Goal: Information Seeking & Learning: Learn about a topic

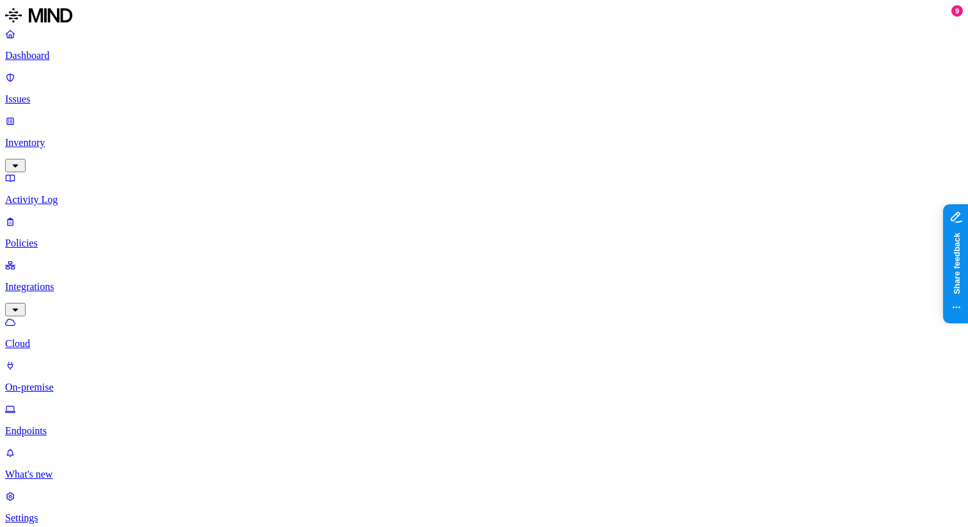
click at [95, 137] on p "Inventory" at bounding box center [484, 143] width 958 height 12
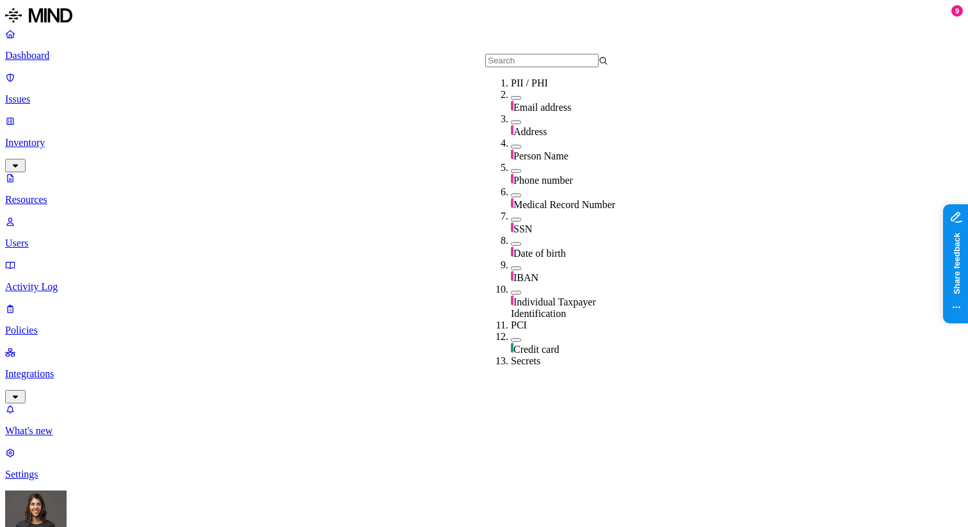
click at [515, 113] on div "Email address" at bounding box center [572, 107] width 123 height 13
click at [526, 129] on span "Address" at bounding box center [530, 133] width 33 height 11
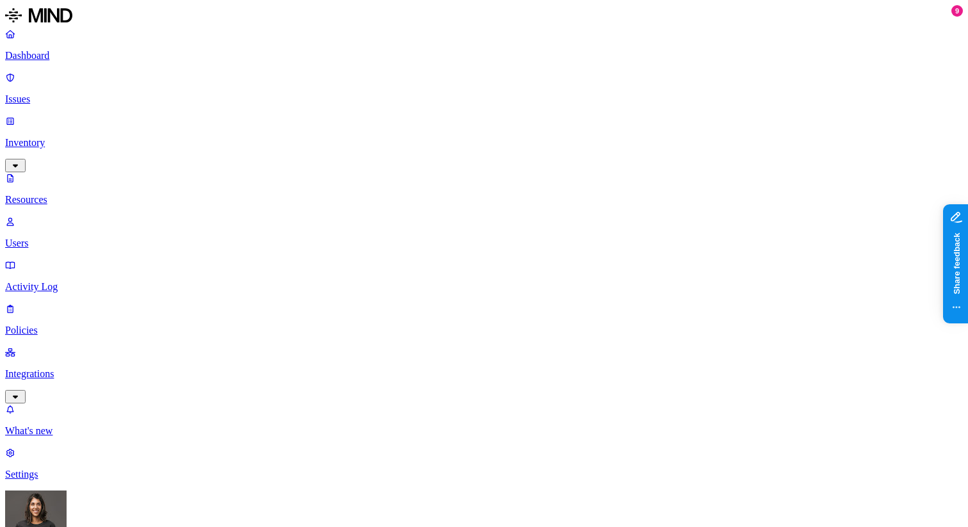
click at [67, 87] on link "Issues" at bounding box center [484, 88] width 958 height 33
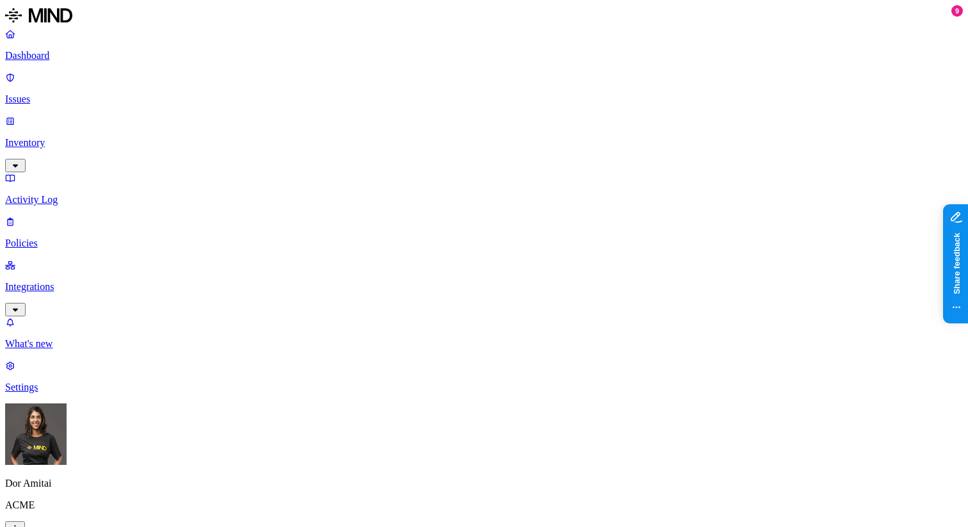
click at [58, 137] on p "Inventory" at bounding box center [484, 143] width 958 height 12
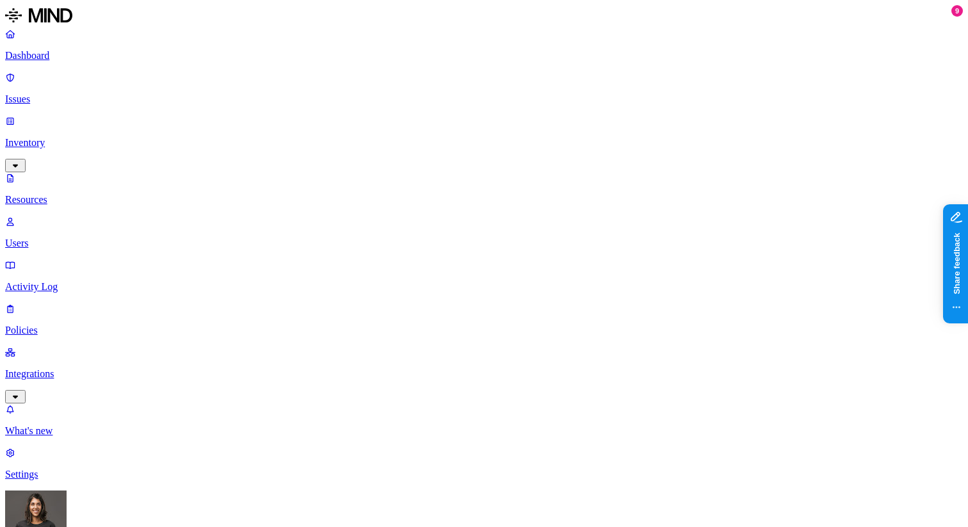
click at [68, 94] on p "Issues" at bounding box center [484, 100] width 958 height 12
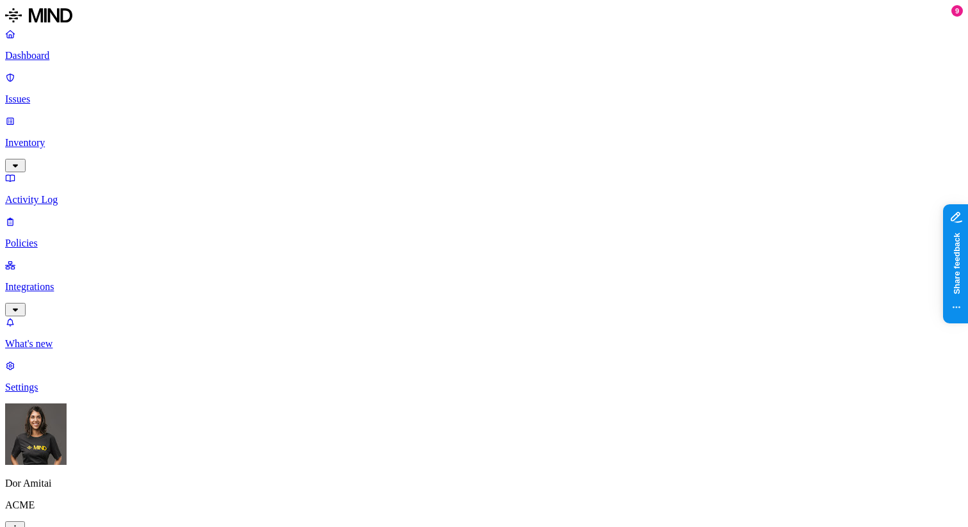
click at [78, 53] on p "Dashboard" at bounding box center [484, 56] width 958 height 12
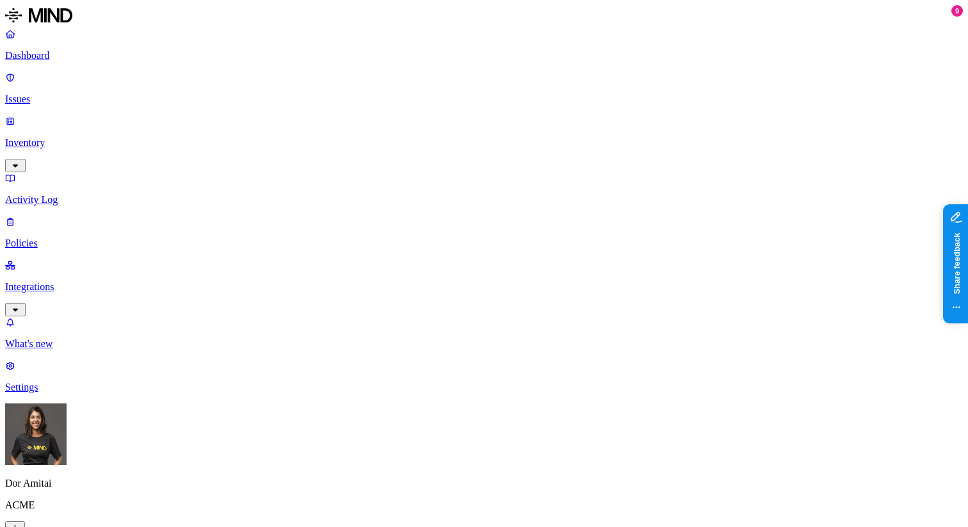
click at [49, 94] on p "Issues" at bounding box center [484, 100] width 958 height 12
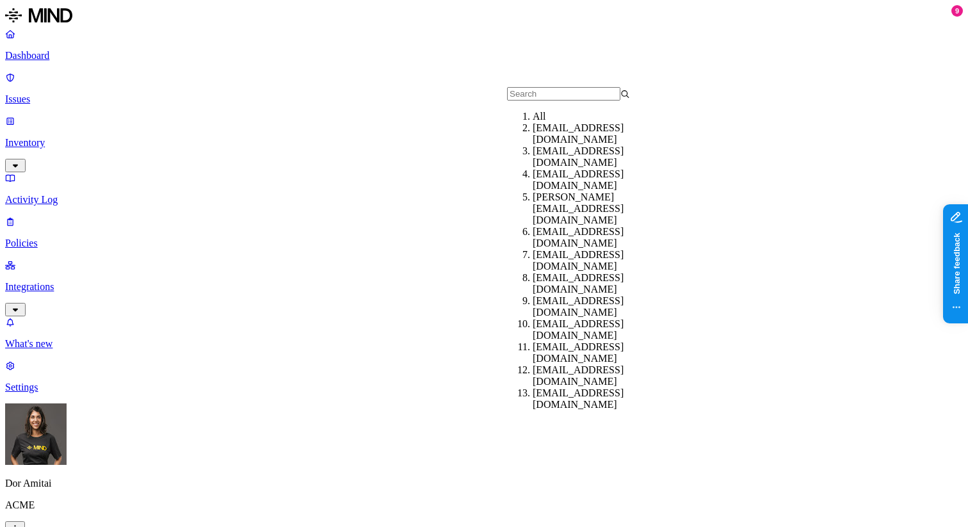
click at [94, 94] on p "Issues" at bounding box center [484, 100] width 958 height 12
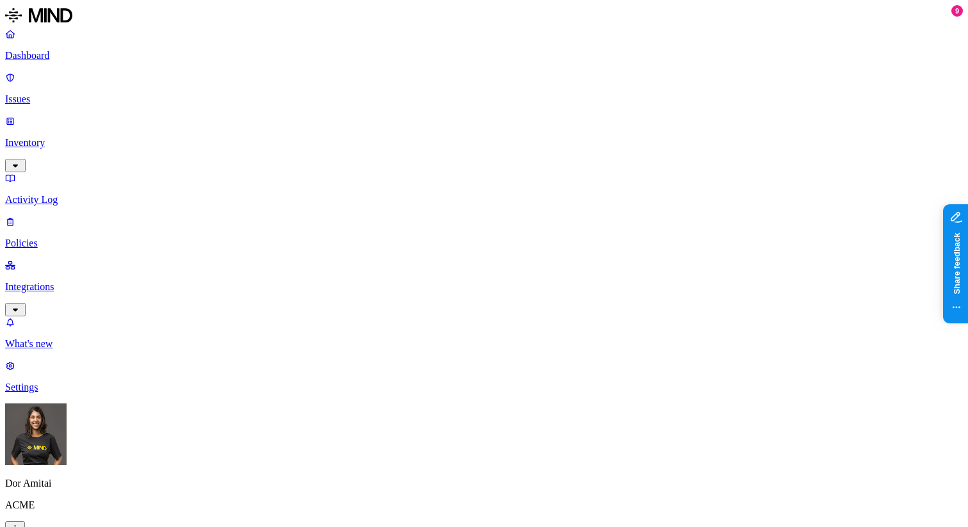
click at [94, 94] on p "Issues" at bounding box center [484, 100] width 958 height 12
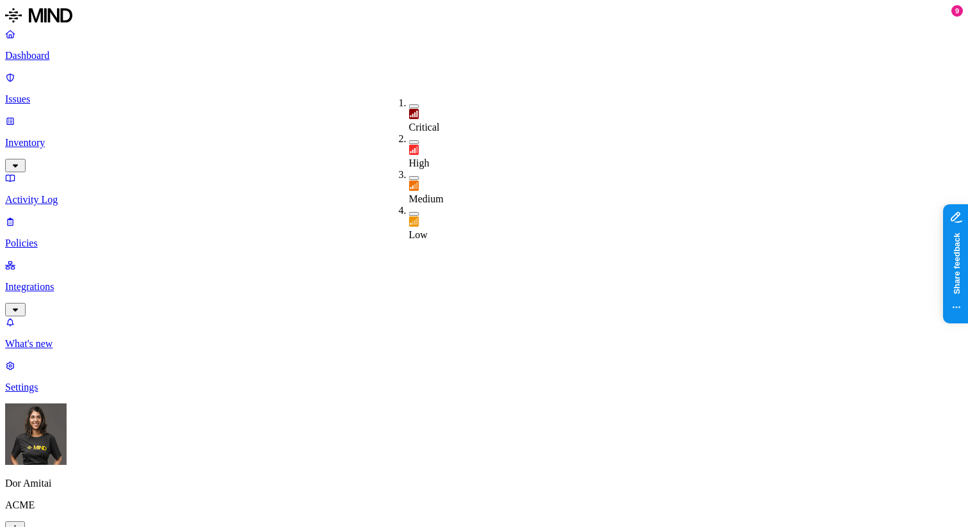
click at [94, 137] on p "Inventory" at bounding box center [484, 143] width 958 height 12
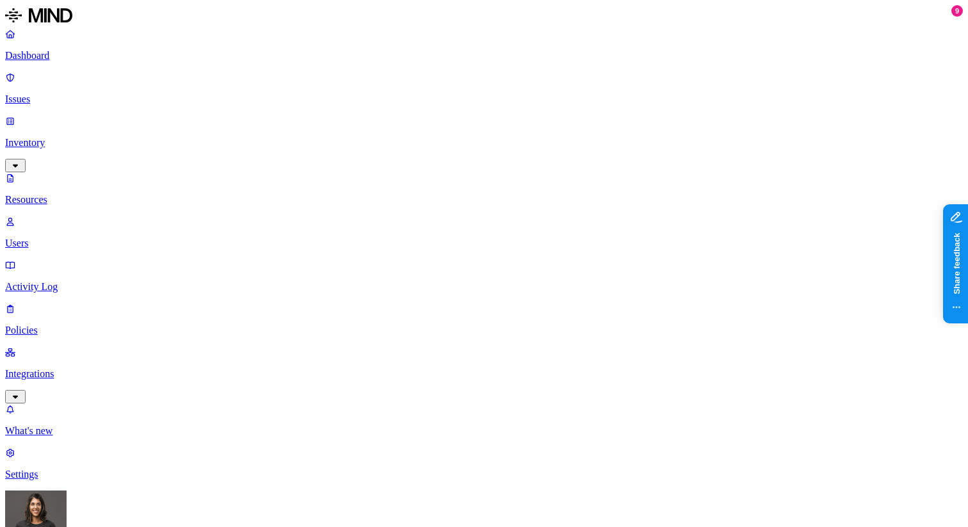
scroll to position [366, 0]
click at [80, 57] on p "Dashboard" at bounding box center [484, 56] width 958 height 12
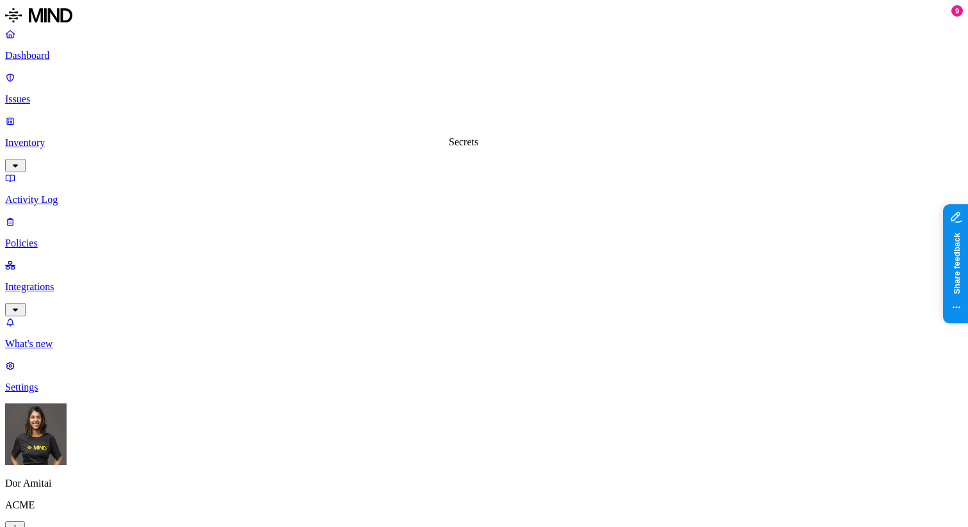
click at [60, 86] on link "Issues" at bounding box center [484, 88] width 958 height 33
click at [62, 137] on p "Inventory" at bounding box center [484, 143] width 958 height 12
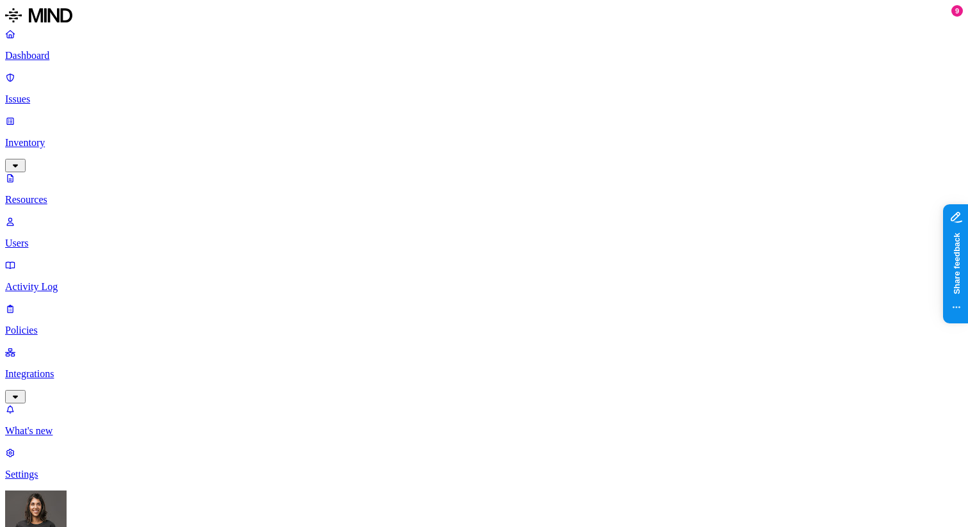
click at [64, 238] on p "Users" at bounding box center [484, 244] width 958 height 12
